Goal: Transaction & Acquisition: Purchase product/service

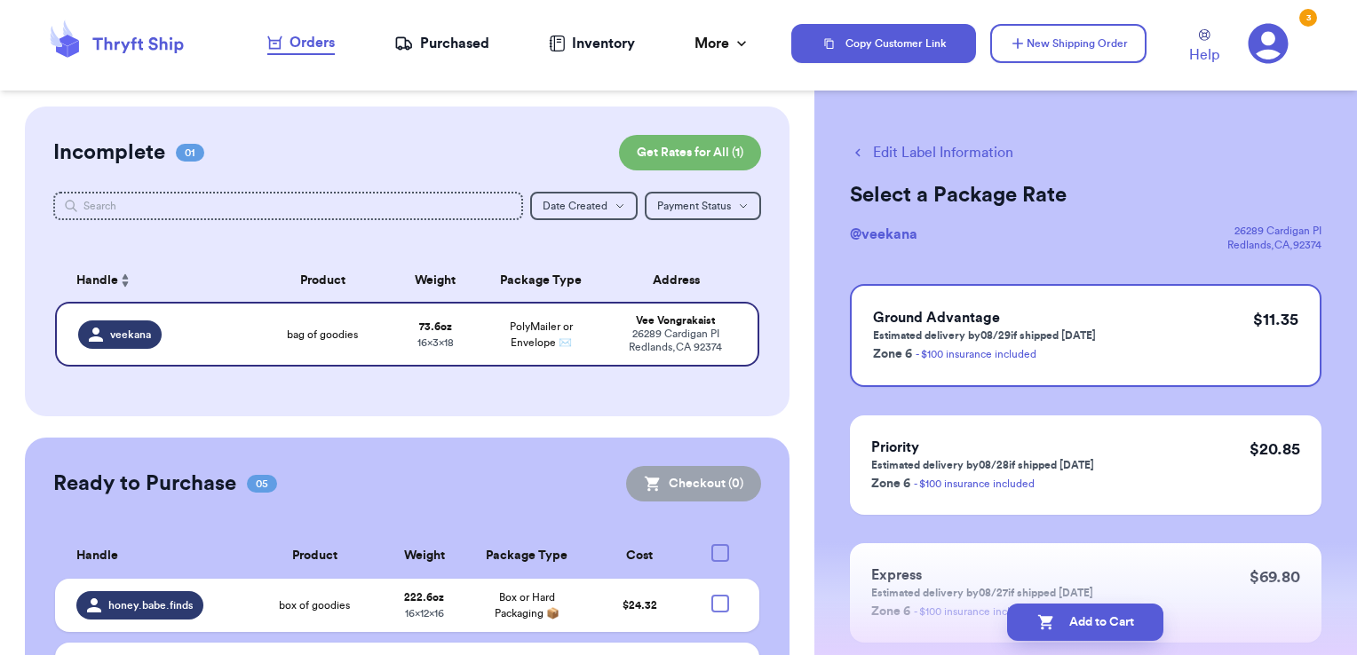
scroll to position [302, 0]
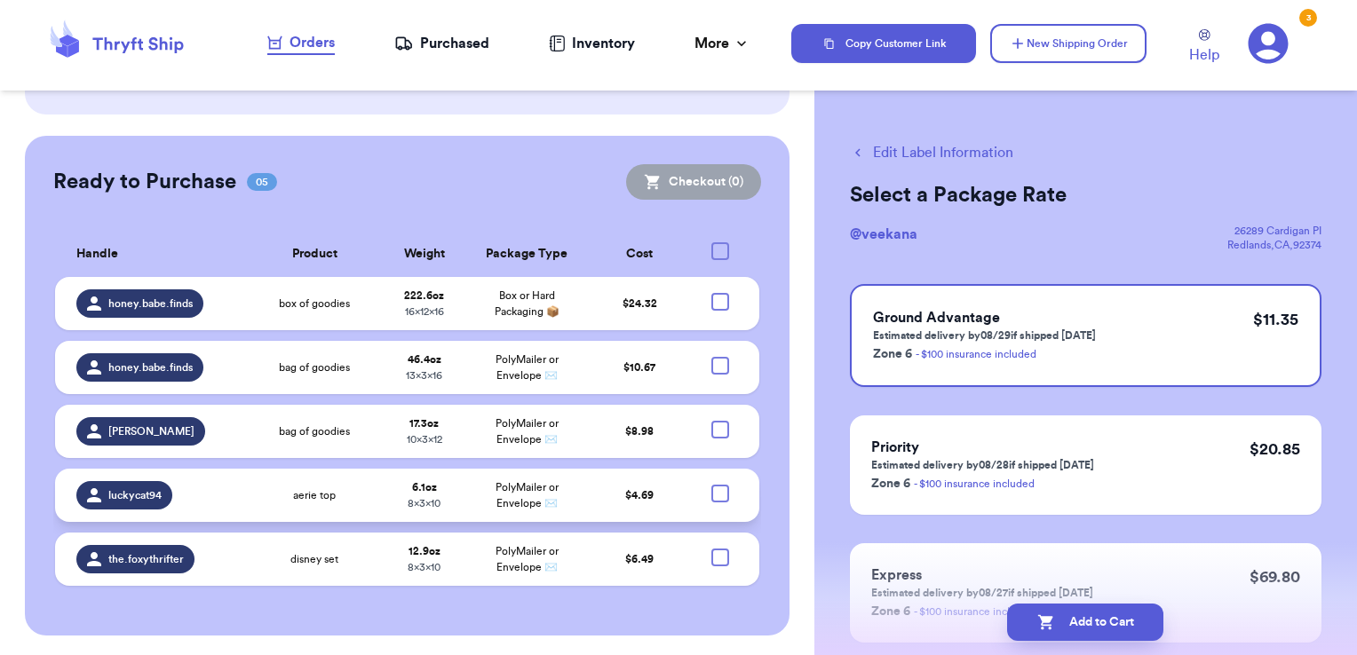
click at [711, 494] on div at bounding box center [720, 494] width 18 height 18
click at [719, 485] on input "checkbox" at bounding box center [719, 484] width 1 height 1
checkbox input "true"
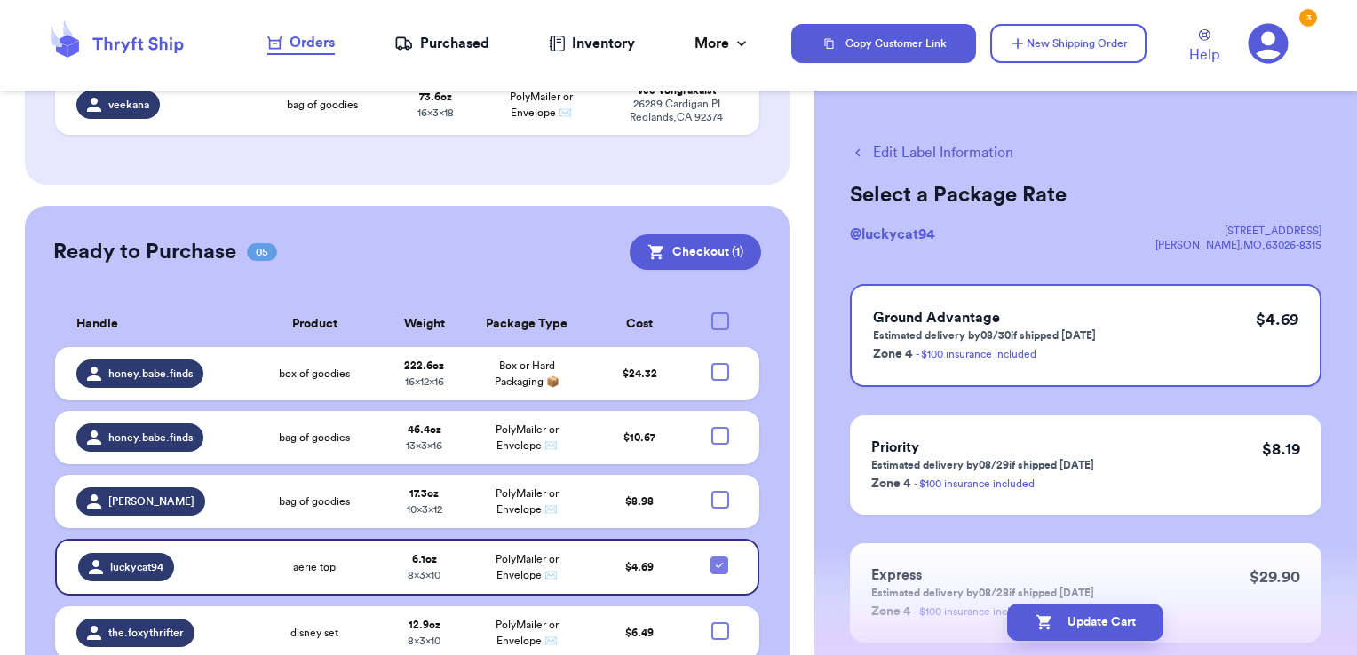
scroll to position [0, 0]
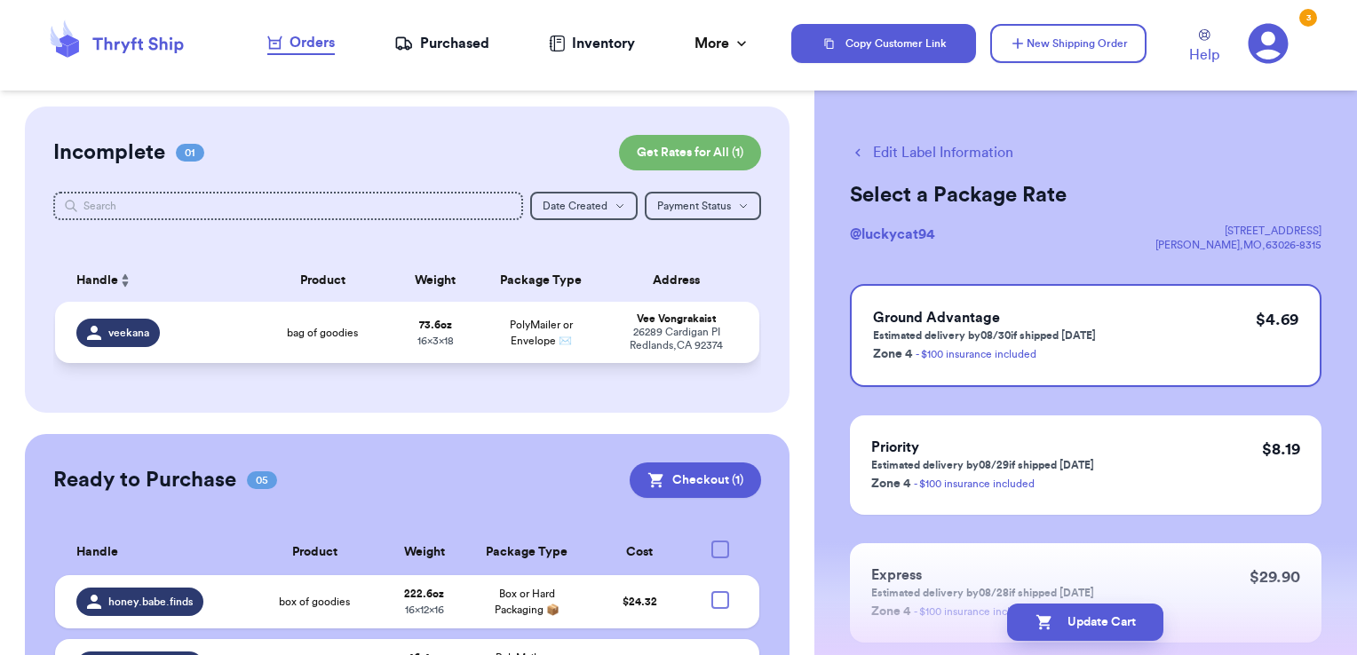
click at [659, 343] on div "26289 Cardigan PI Redlands , CA 92374" at bounding box center [676, 339] width 123 height 27
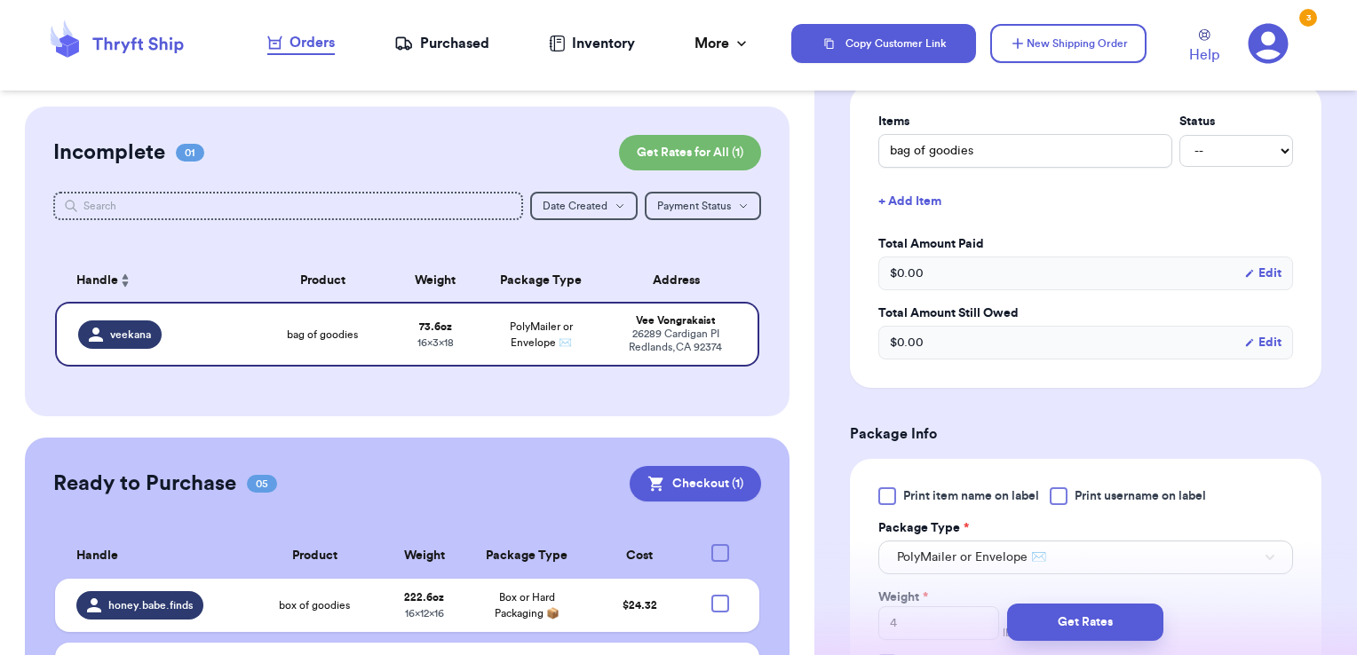
scroll to position [444, 0]
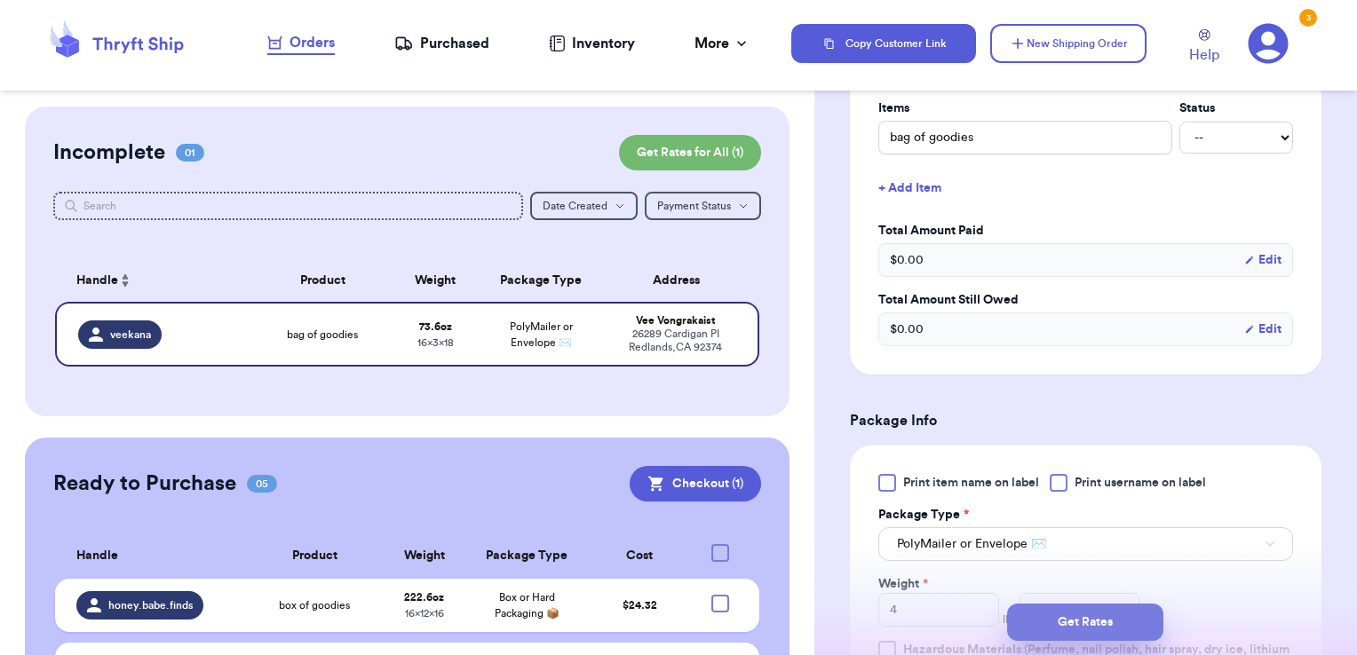
click at [1076, 623] on button "Get Rates" at bounding box center [1085, 622] width 156 height 37
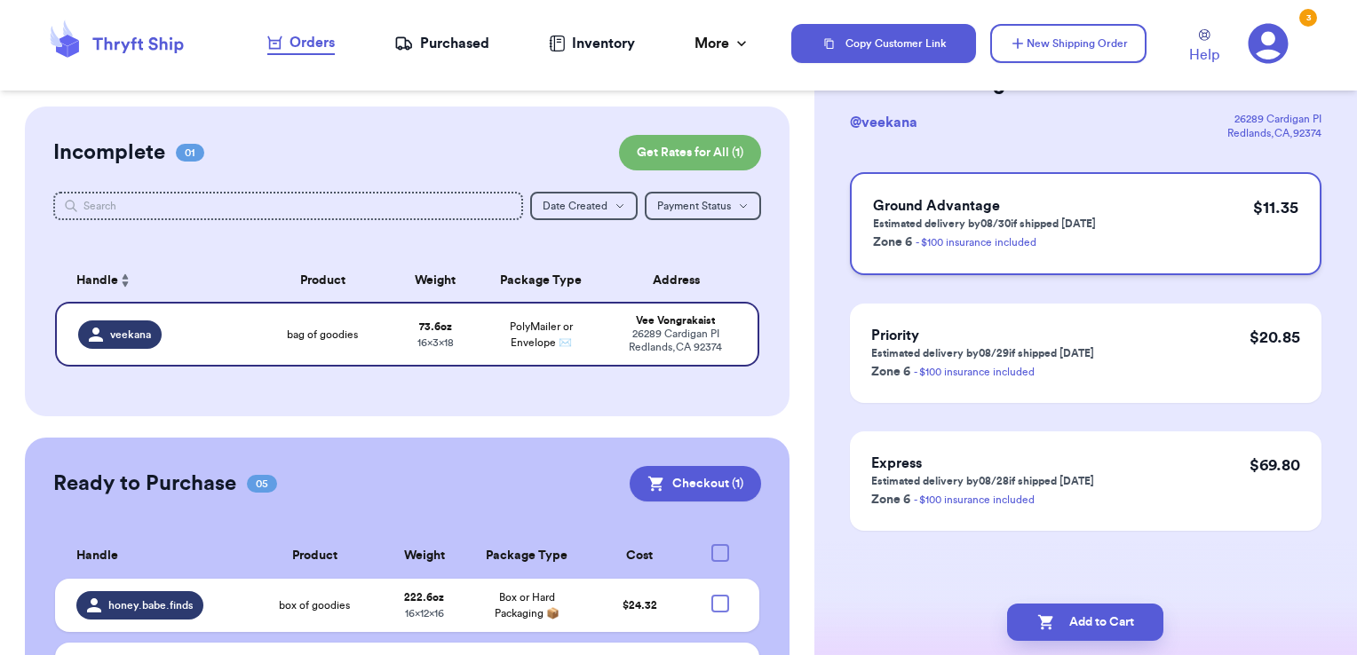
scroll to position [0, 0]
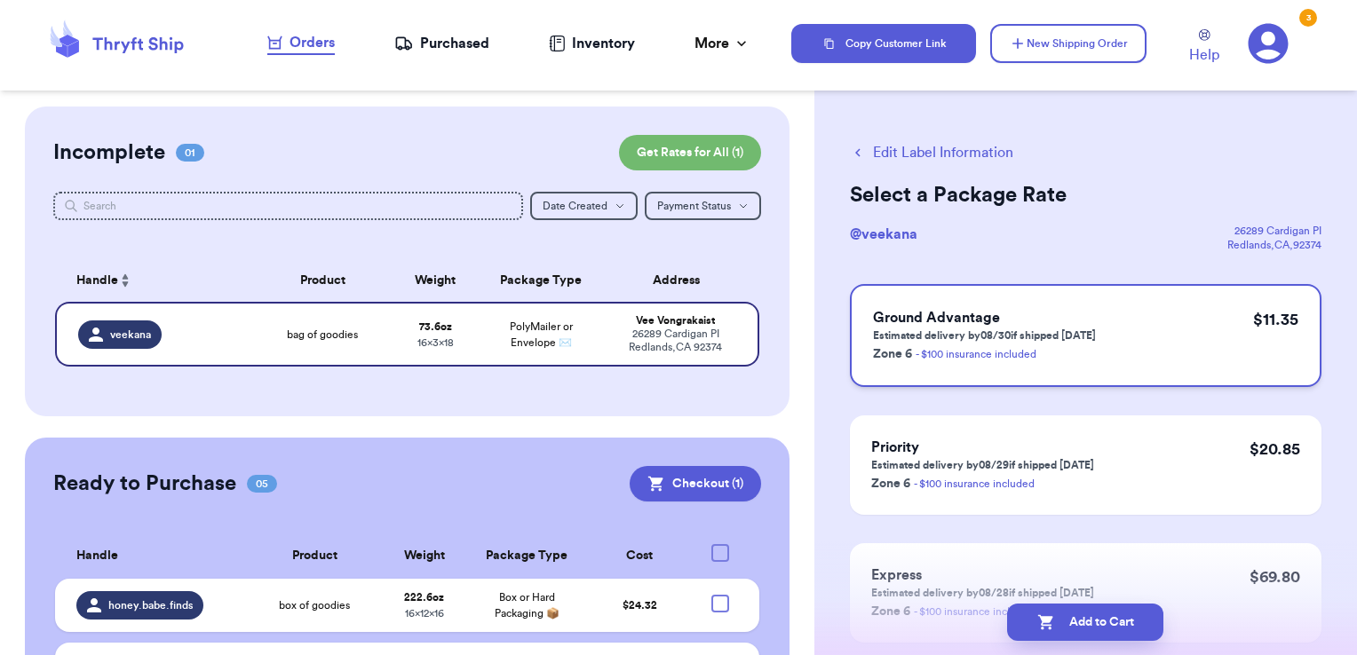
click at [1178, 319] on div "Ground Advantage Estimated delivery by 08/30 if shipped today Zone 6 - $100 ins…" at bounding box center [1085, 335] width 471 height 103
click at [1091, 634] on button "Add to Cart" at bounding box center [1085, 622] width 156 height 37
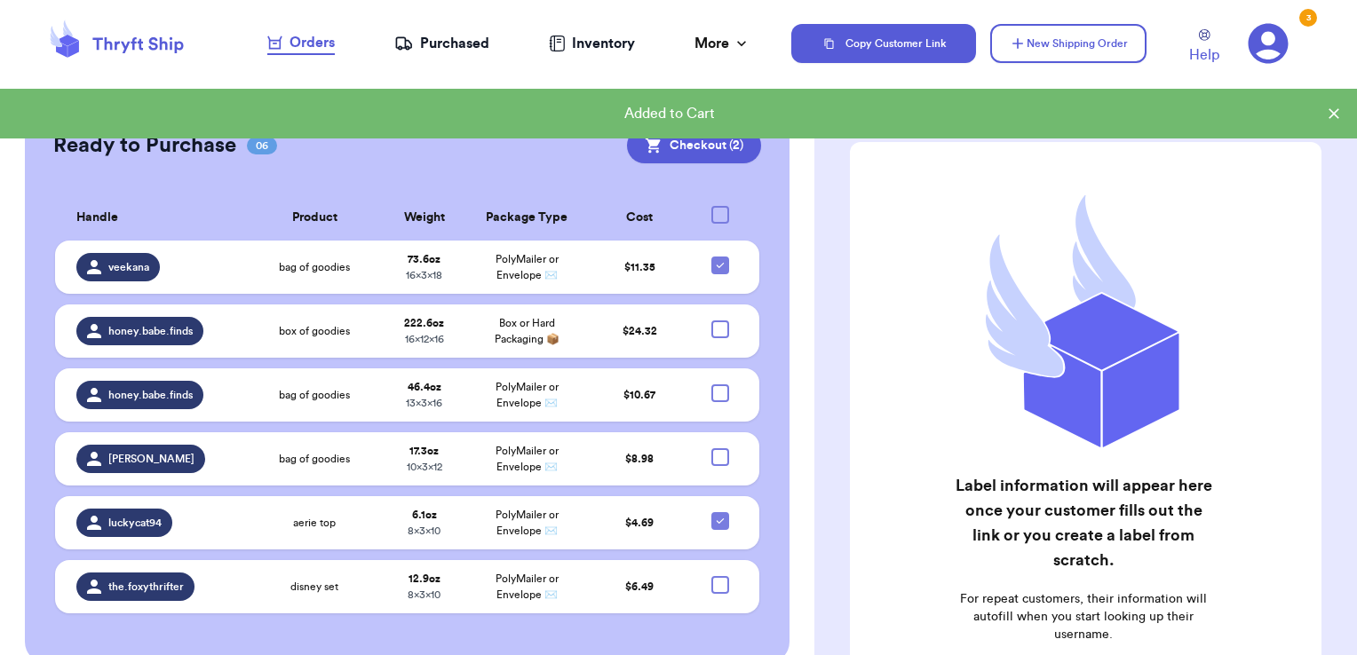
scroll to position [352, 0]
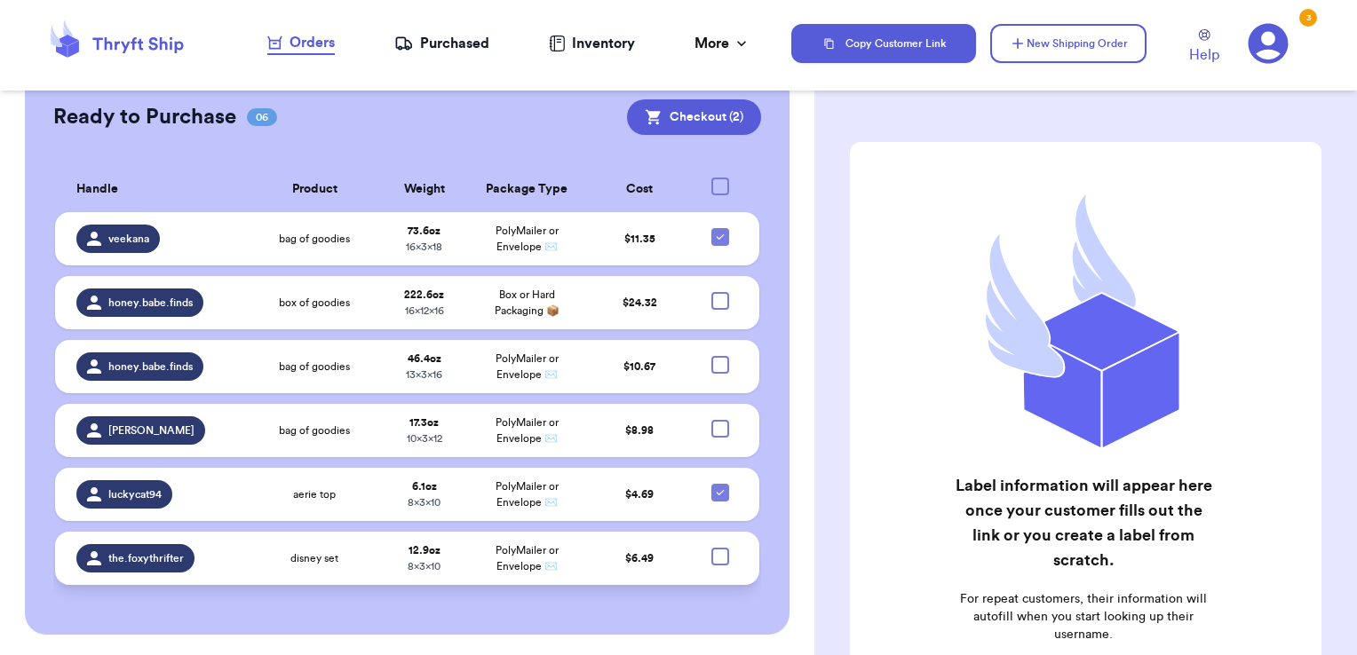
click at [713, 554] on div at bounding box center [720, 557] width 18 height 18
click at [719, 548] on input "checkbox" at bounding box center [719, 547] width 1 height 1
checkbox input "true"
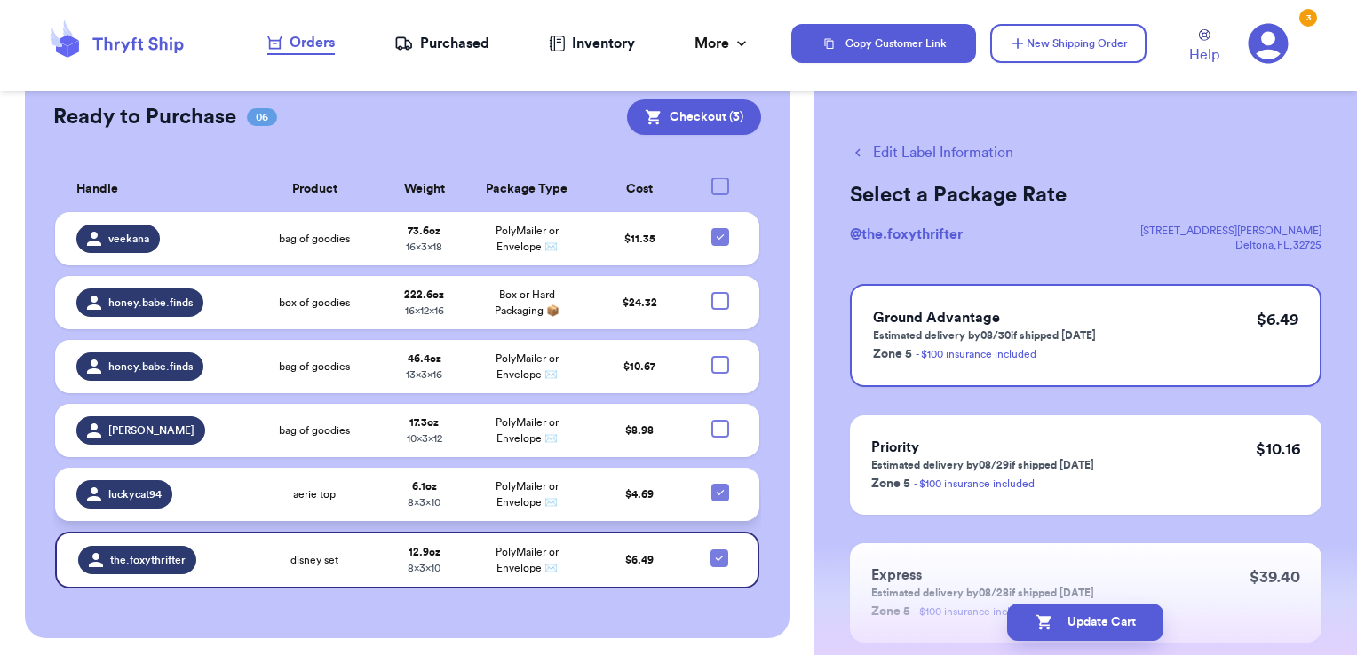
click at [713, 489] on icon at bounding box center [720, 493] width 14 height 14
click at [719, 484] on input "checkbox" at bounding box center [719, 483] width 1 height 1
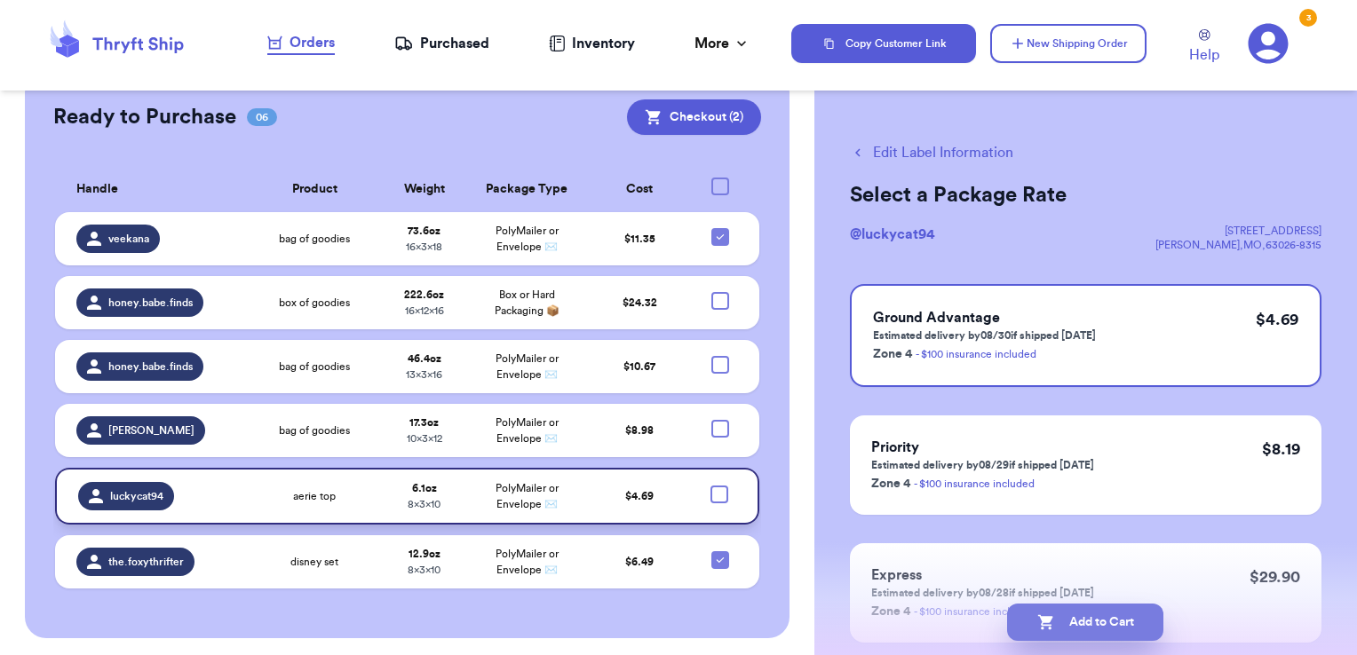
click at [1060, 625] on button "Add to Cart" at bounding box center [1085, 622] width 156 height 37
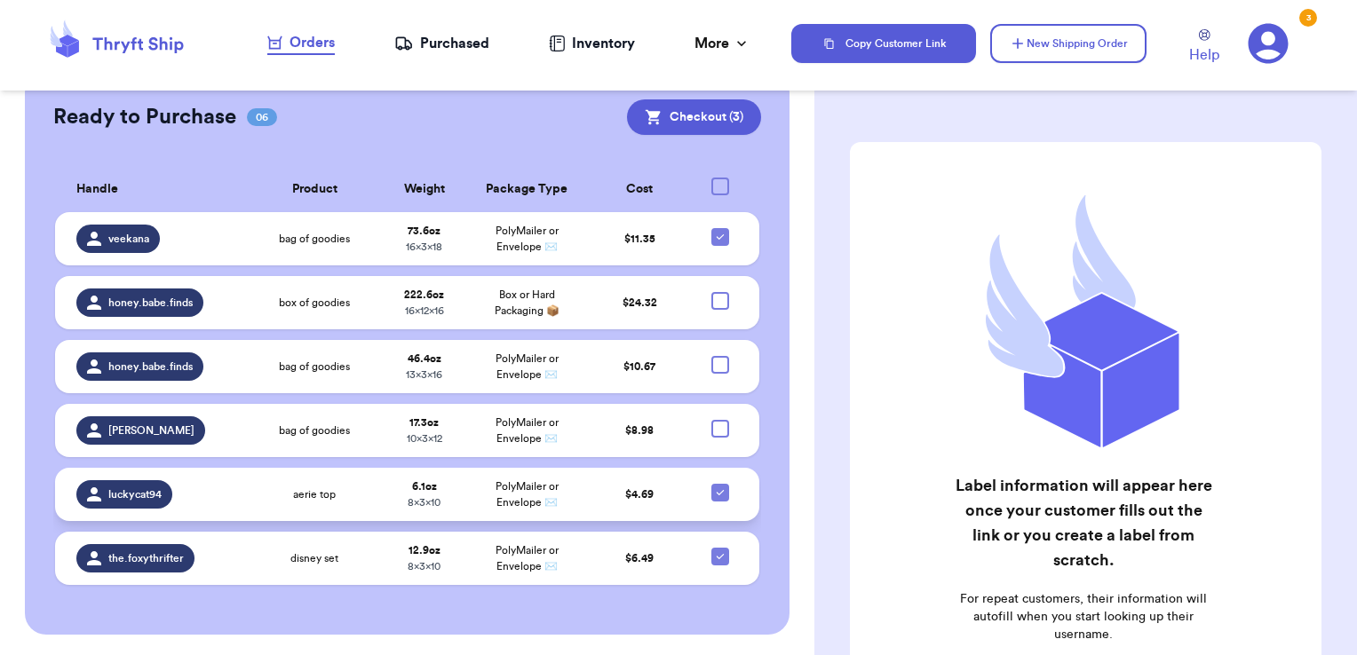
click at [716, 495] on div at bounding box center [720, 493] width 18 height 18
click at [719, 484] on input "checkbox" at bounding box center [719, 483] width 1 height 1
checkbox input "false"
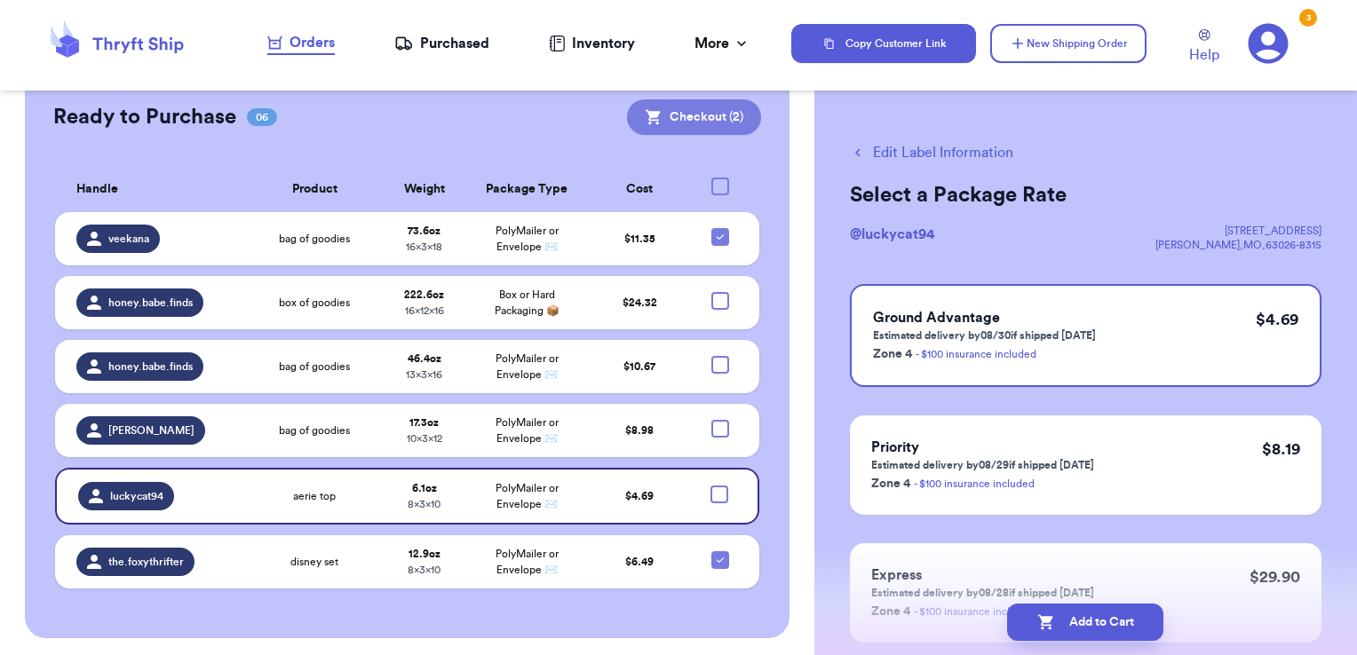
click at [698, 123] on button "Checkout ( 2 )" at bounding box center [694, 117] width 134 height 36
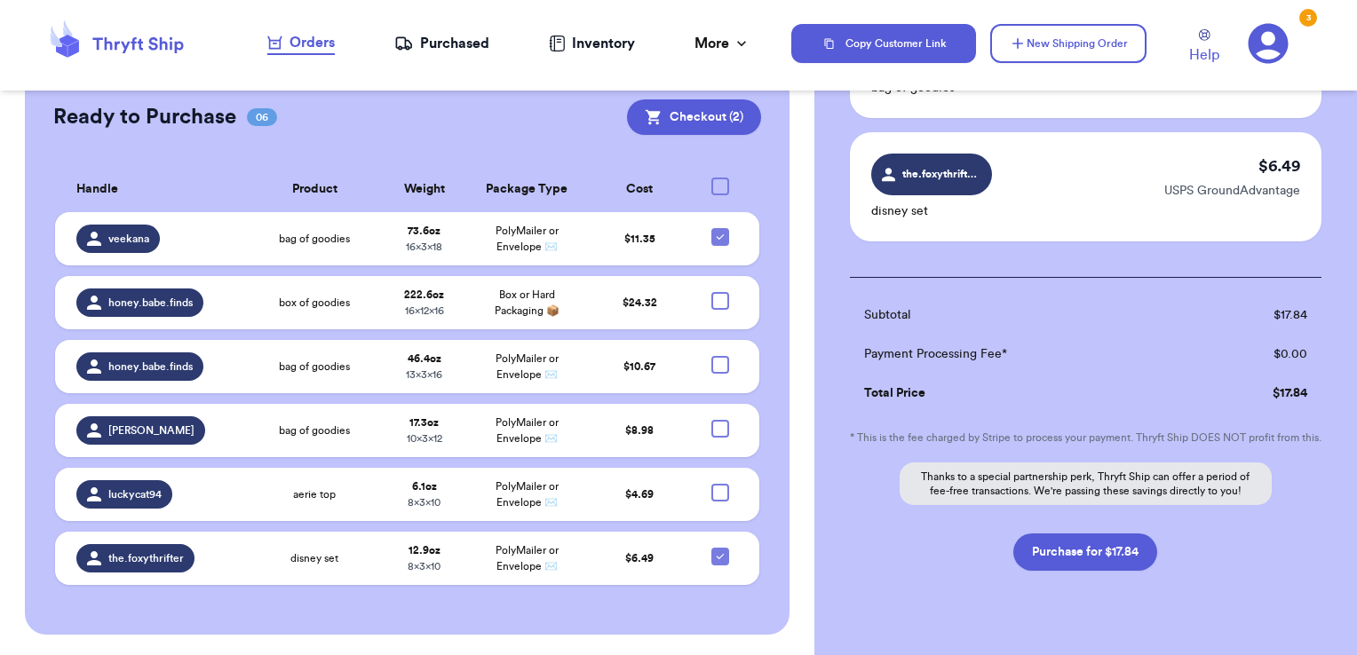
scroll to position [266, 0]
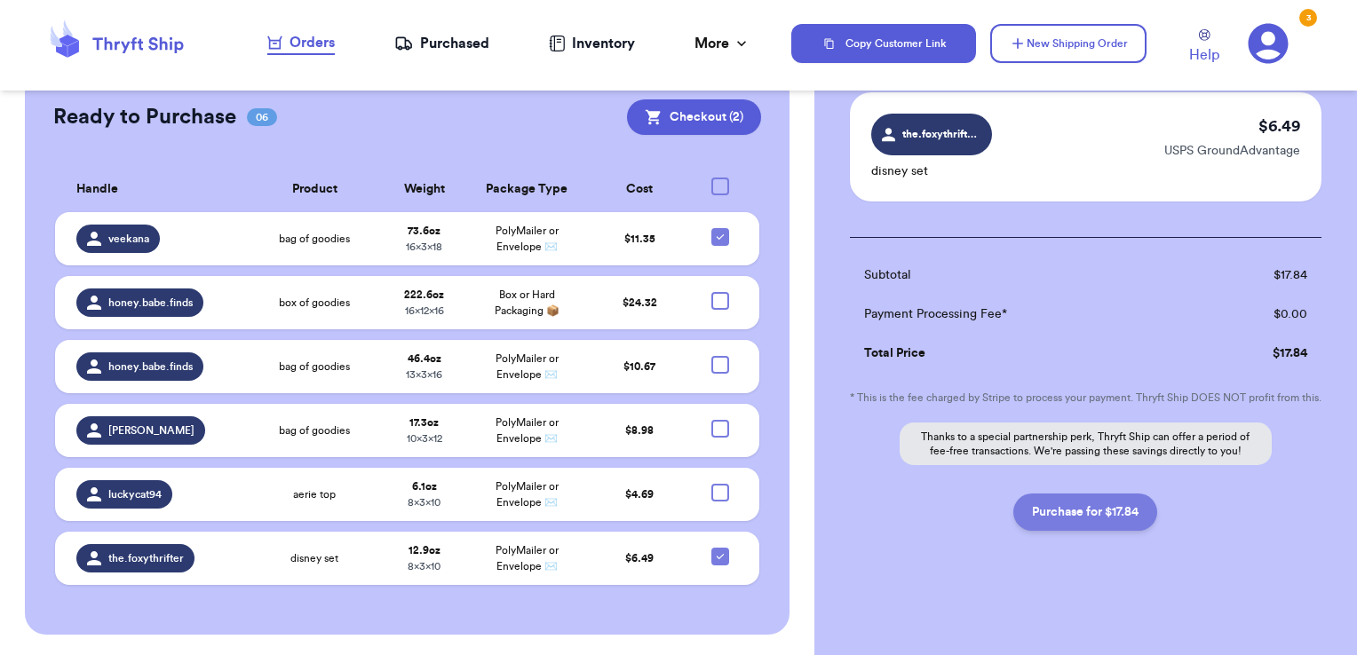
click at [1083, 520] on button "Purchase for $17.84" at bounding box center [1085, 512] width 144 height 37
checkbox input "false"
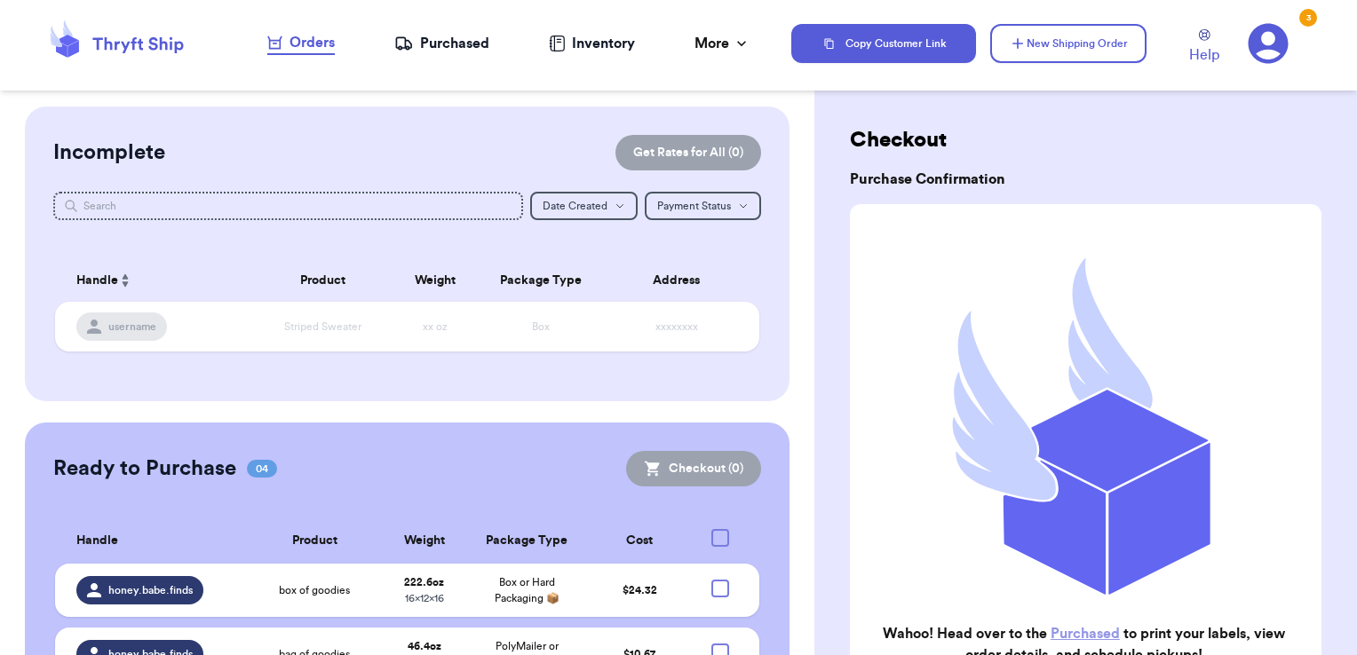
scroll to position [0, 0]
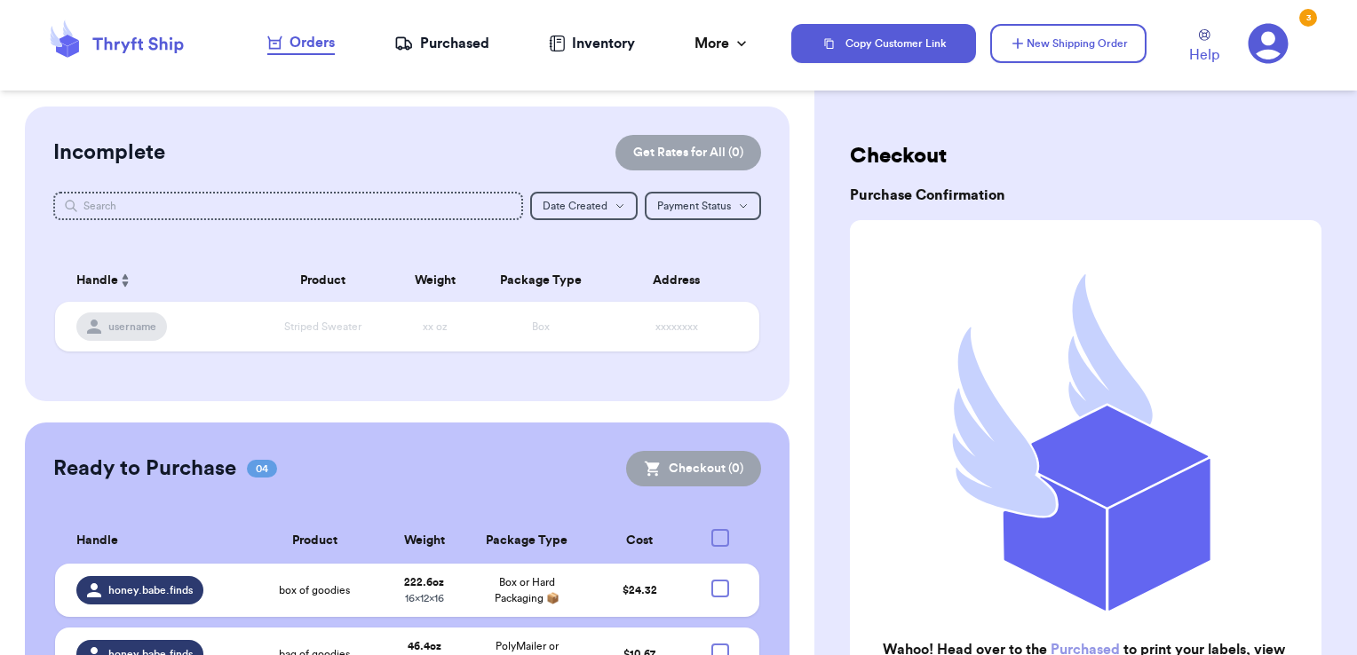
click at [466, 36] on div "Purchased" at bounding box center [441, 43] width 95 height 21
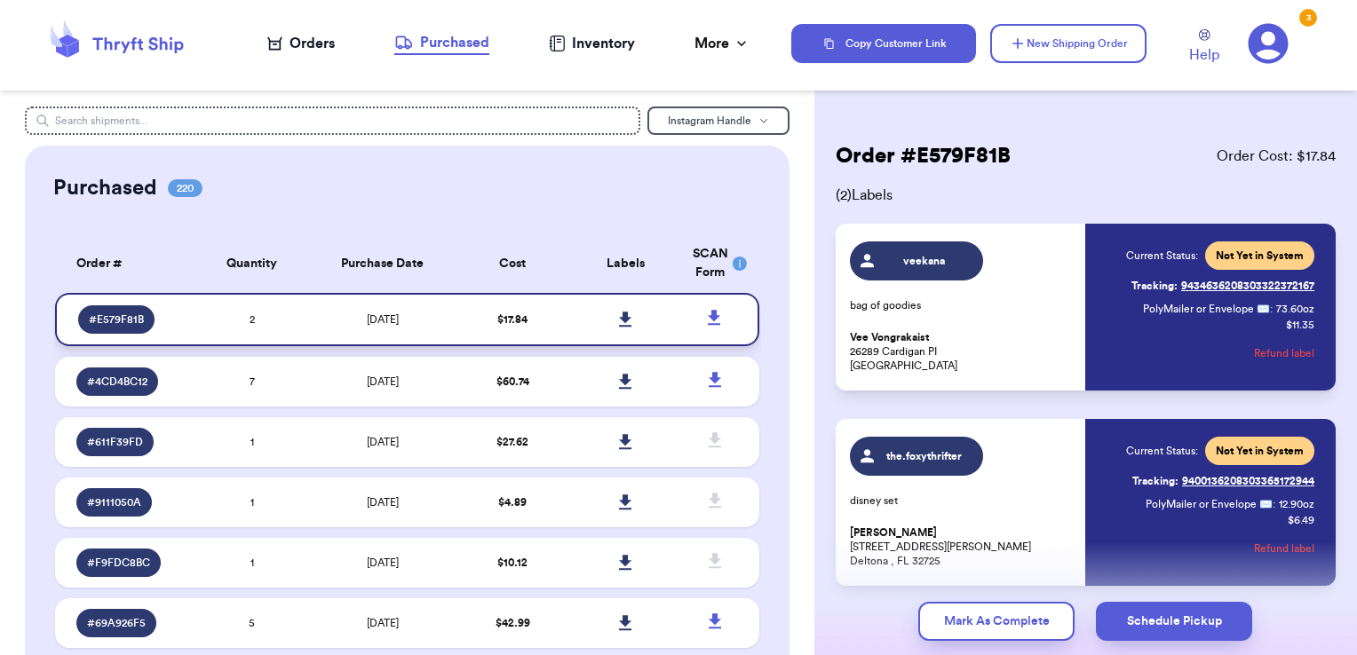
click at [619, 321] on icon at bounding box center [625, 319] width 12 height 15
